Goal: Information Seeking & Learning: Learn about a topic

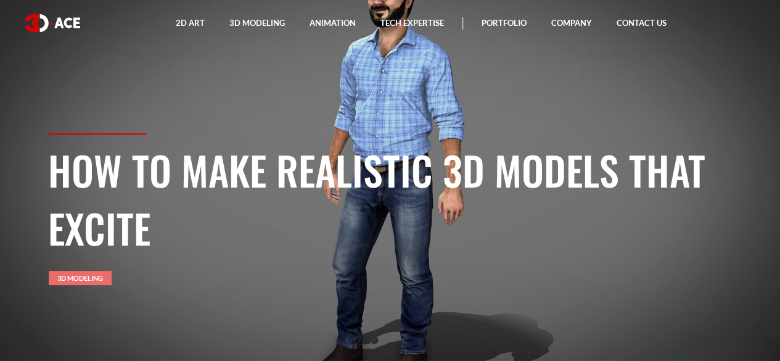
click at [85, 278] on link "3D Modeling" at bounding box center [80, 278] width 63 height 14
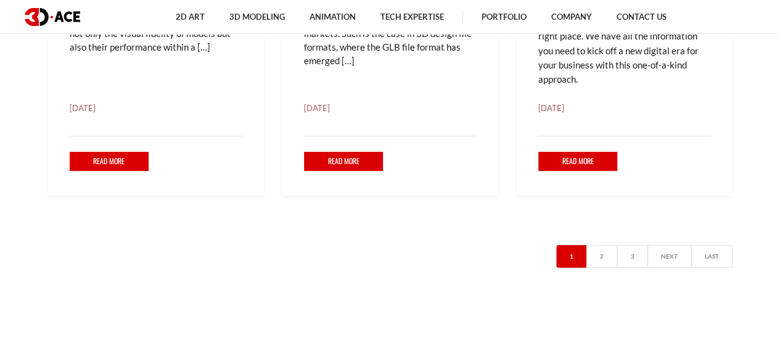
scroll to position [2221, 0]
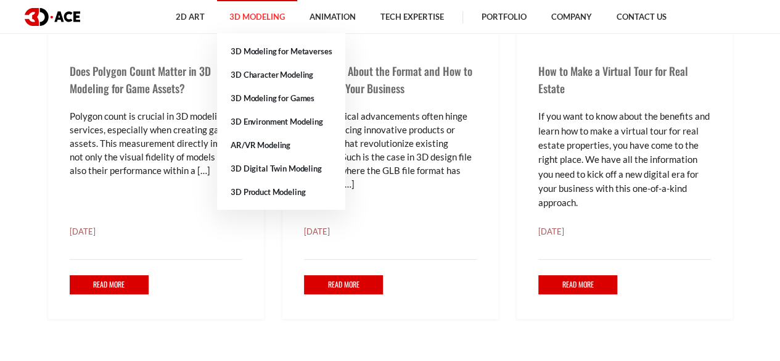
click at [263, 9] on link "3D Modeling" at bounding box center [257, 17] width 80 height 34
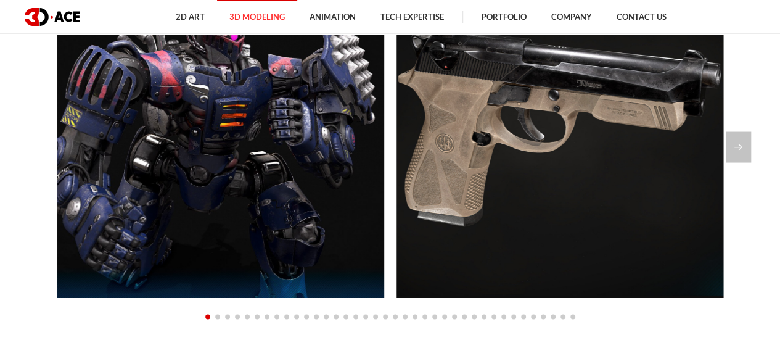
scroll to position [1049, 0]
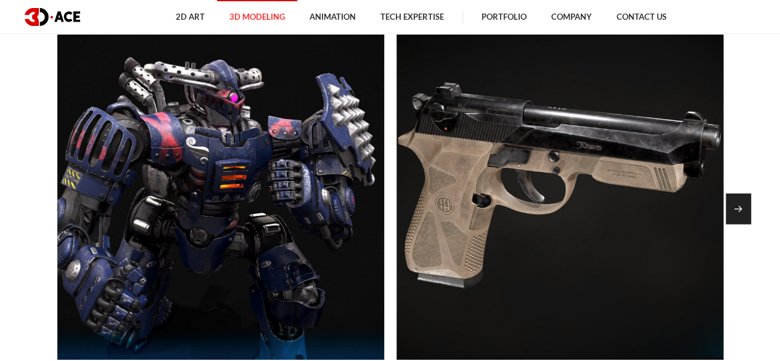
click at [742, 209] on div "Next slide" at bounding box center [738, 208] width 25 height 31
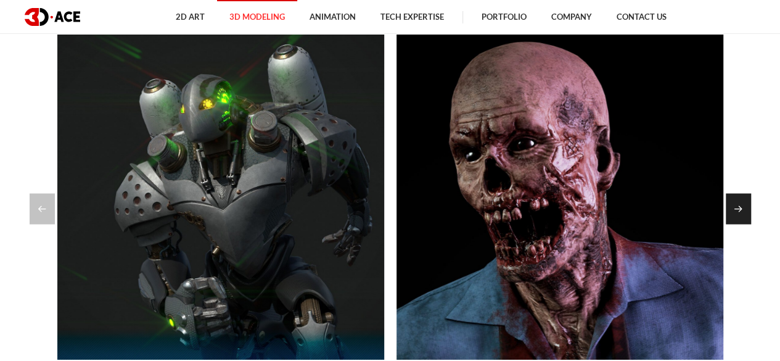
click at [742, 210] on div "Next slide" at bounding box center [738, 208] width 25 height 31
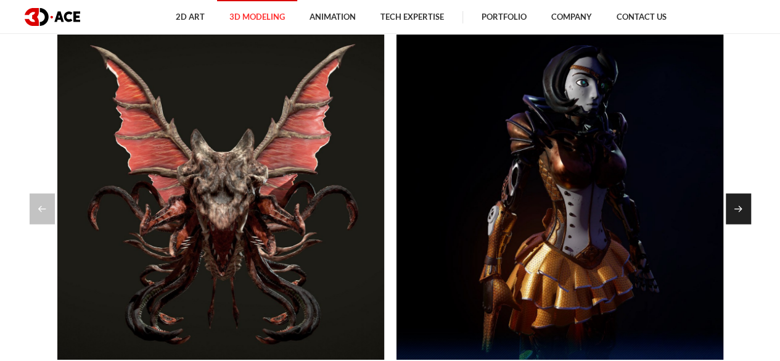
click at [743, 205] on div "Next slide" at bounding box center [738, 208] width 25 height 31
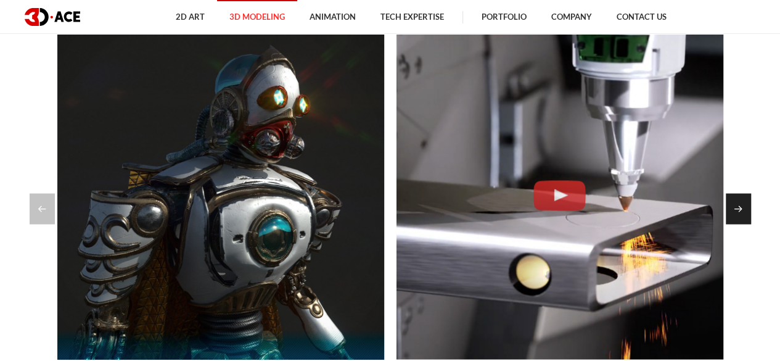
click at [732, 202] on div "Next slide" at bounding box center [738, 208] width 25 height 31
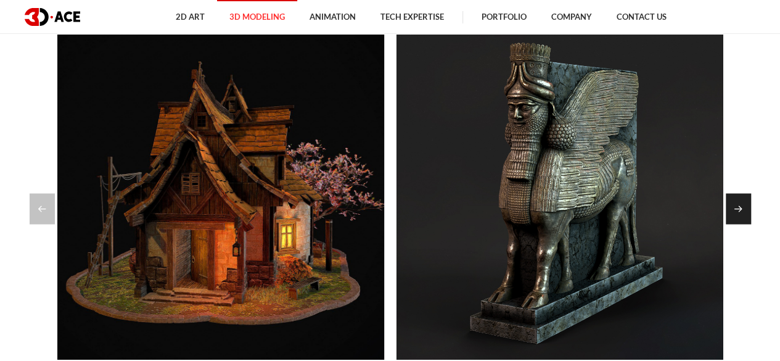
click at [735, 210] on div "Next slide" at bounding box center [738, 208] width 25 height 31
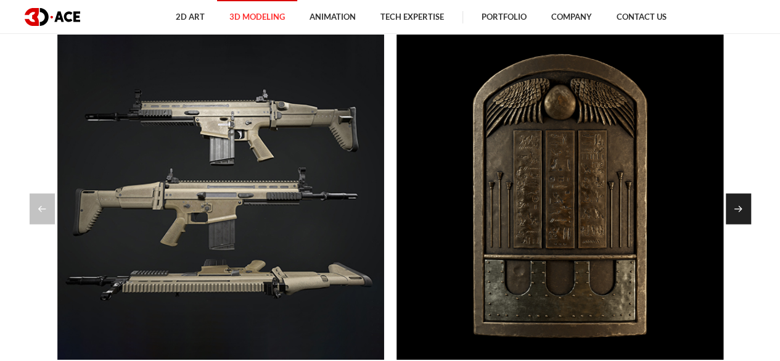
click at [746, 208] on div "Next slide" at bounding box center [738, 208] width 25 height 31
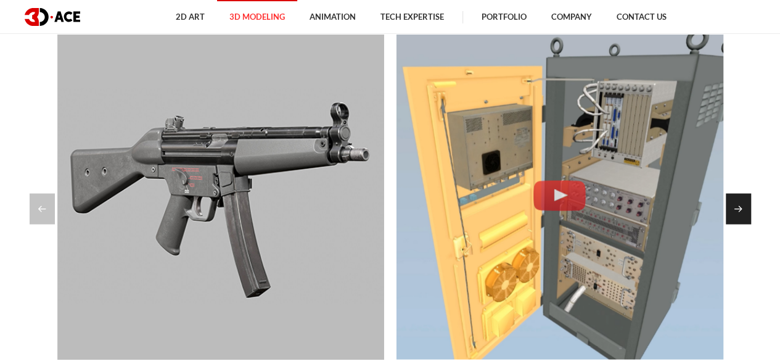
click at [745, 205] on div "Next slide" at bounding box center [738, 208] width 25 height 31
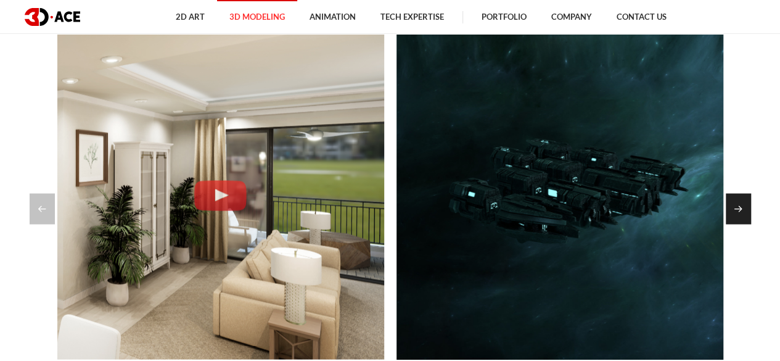
click at [733, 201] on div "Next slide" at bounding box center [738, 208] width 25 height 31
